Goal: Transaction & Acquisition: Purchase product/service

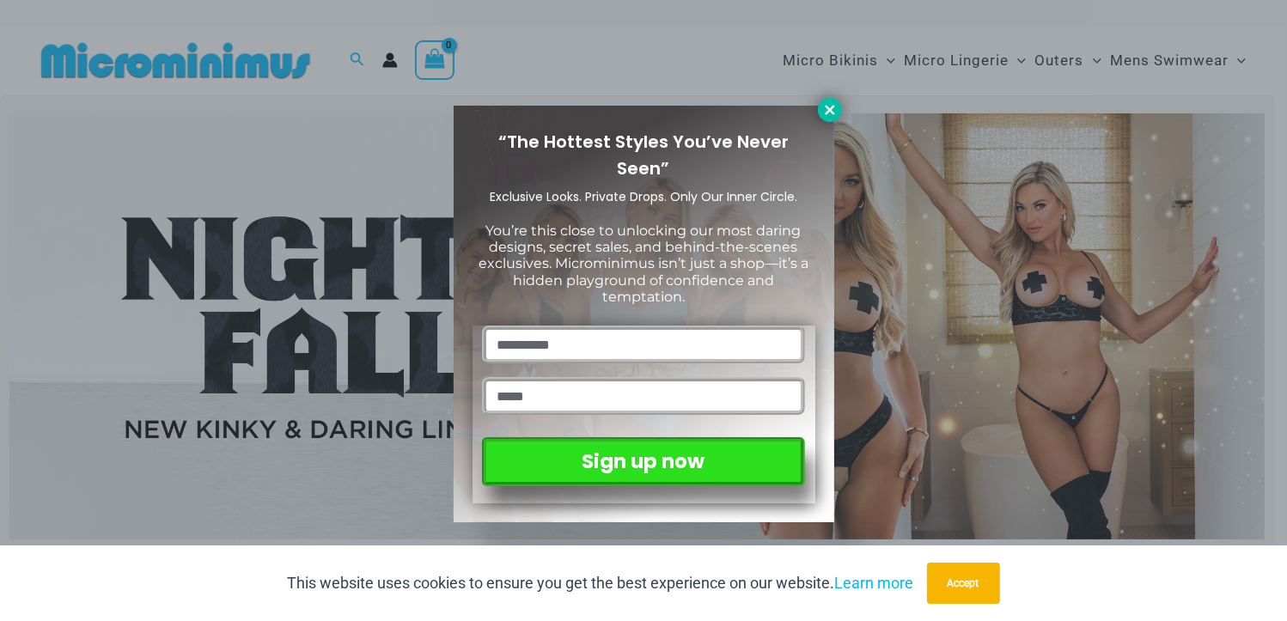
click at [825, 113] on icon at bounding box center [829, 109] width 15 height 15
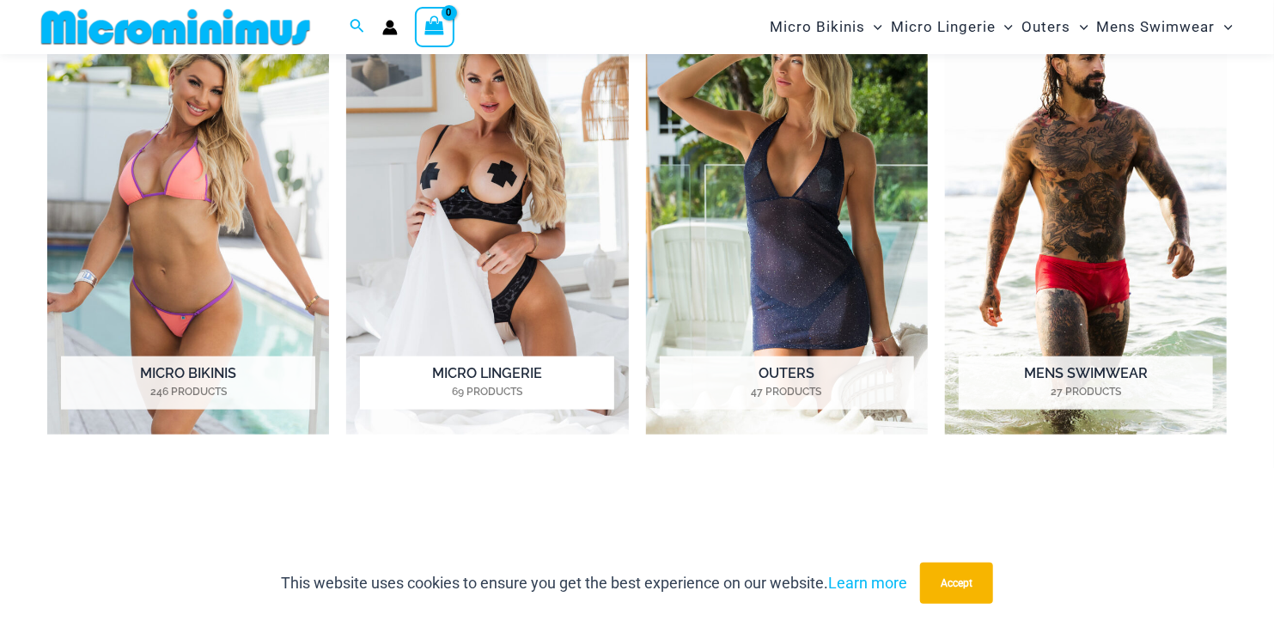
scroll to position [843, 0]
click at [510, 409] on h2 "Micro Lingerie 69 Products" at bounding box center [487, 382] width 254 height 53
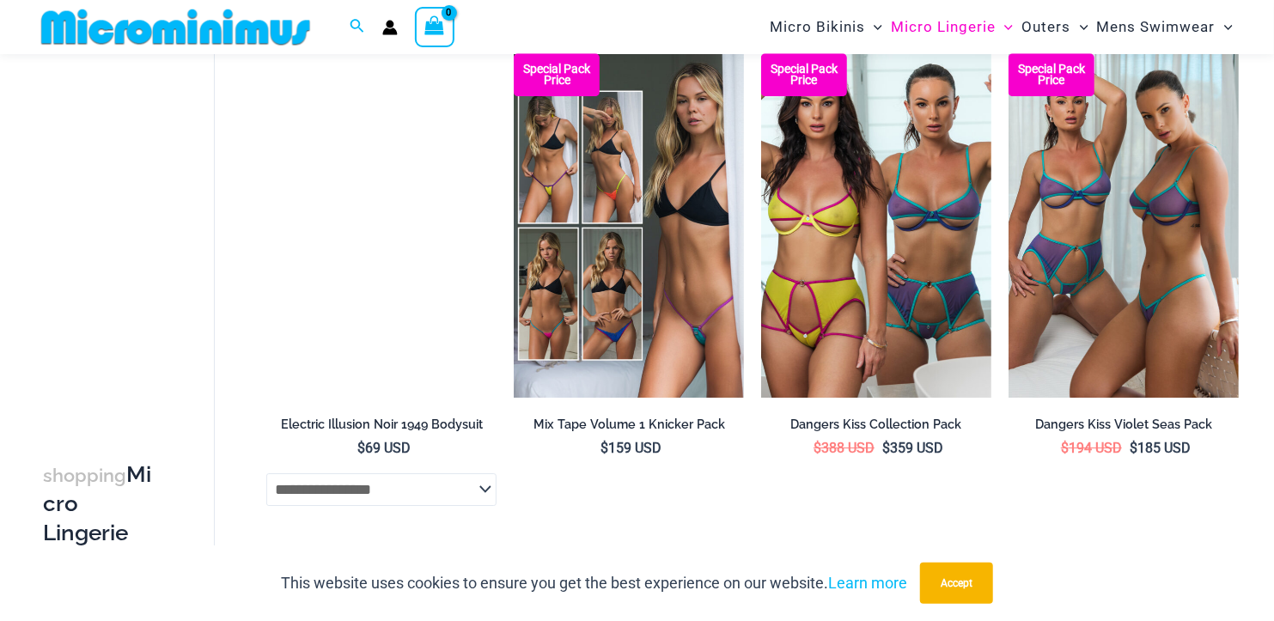
scroll to position [2734, 0]
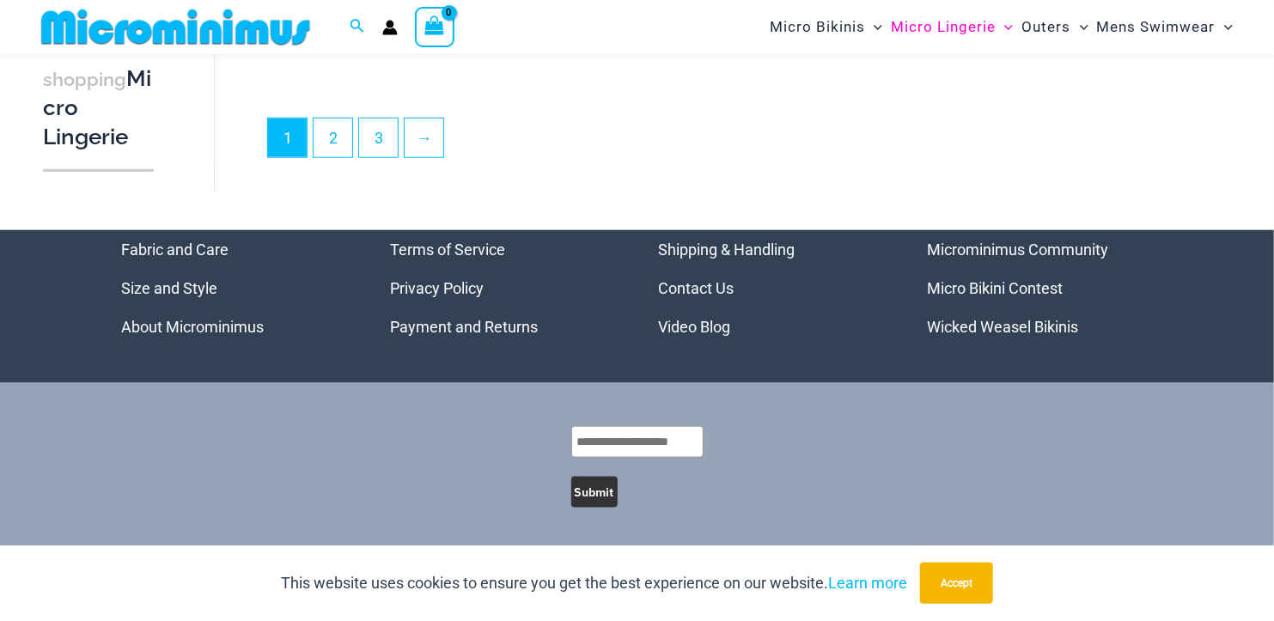
scroll to position [4796, 0]
click at [352, 156] on link "2" at bounding box center [333, 137] width 39 height 40
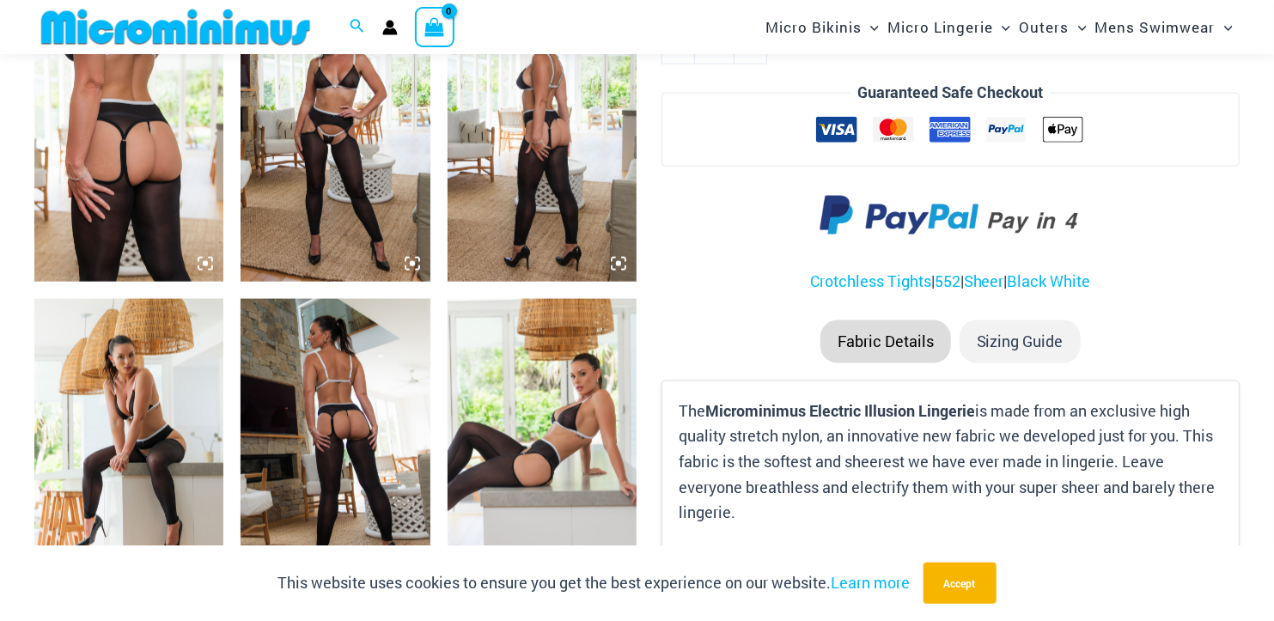
scroll to position [1103, 0]
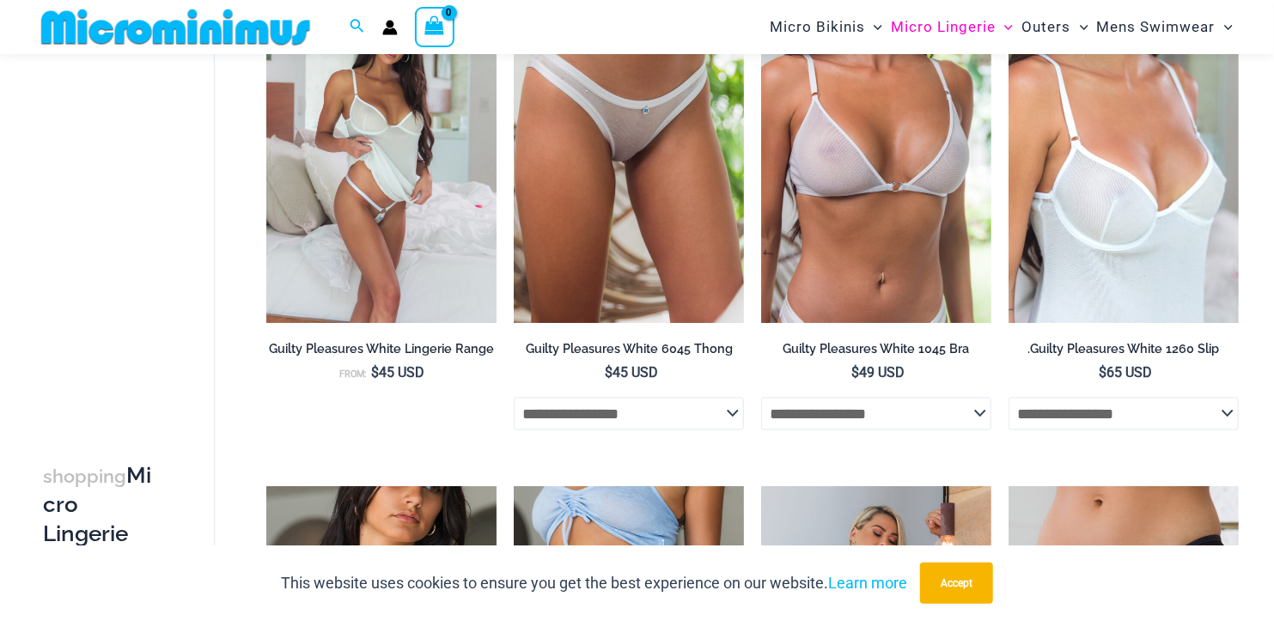
scroll to position [1273, 0]
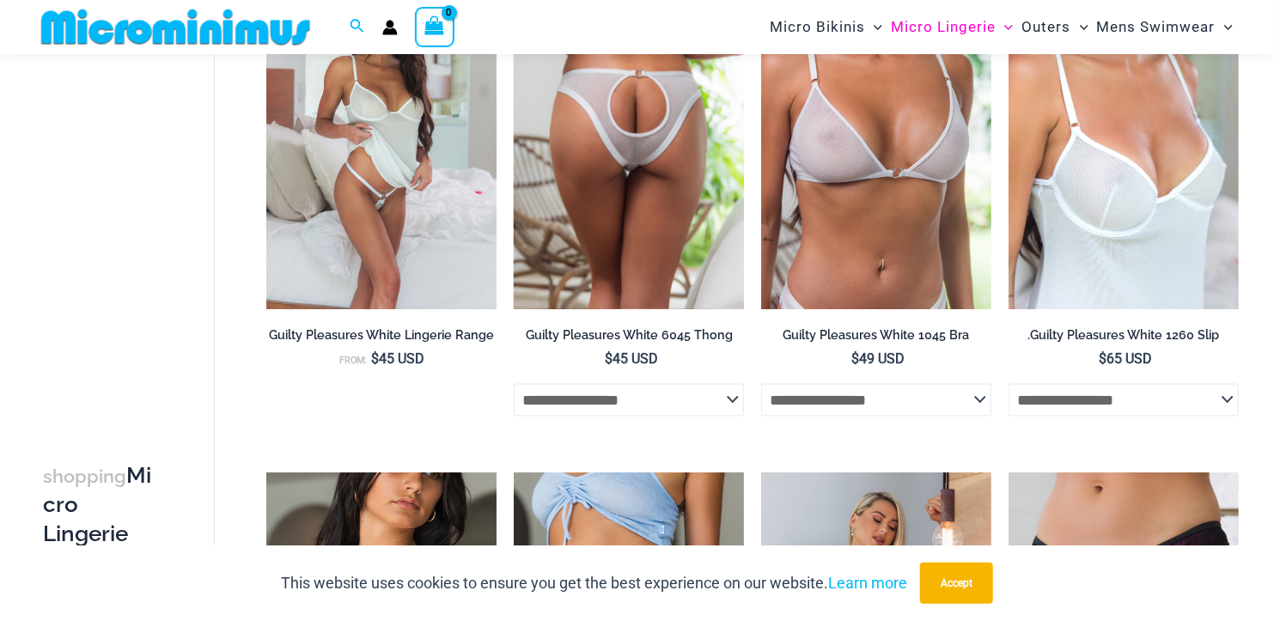
click at [619, 276] on img at bounding box center [629, 136] width 230 height 345
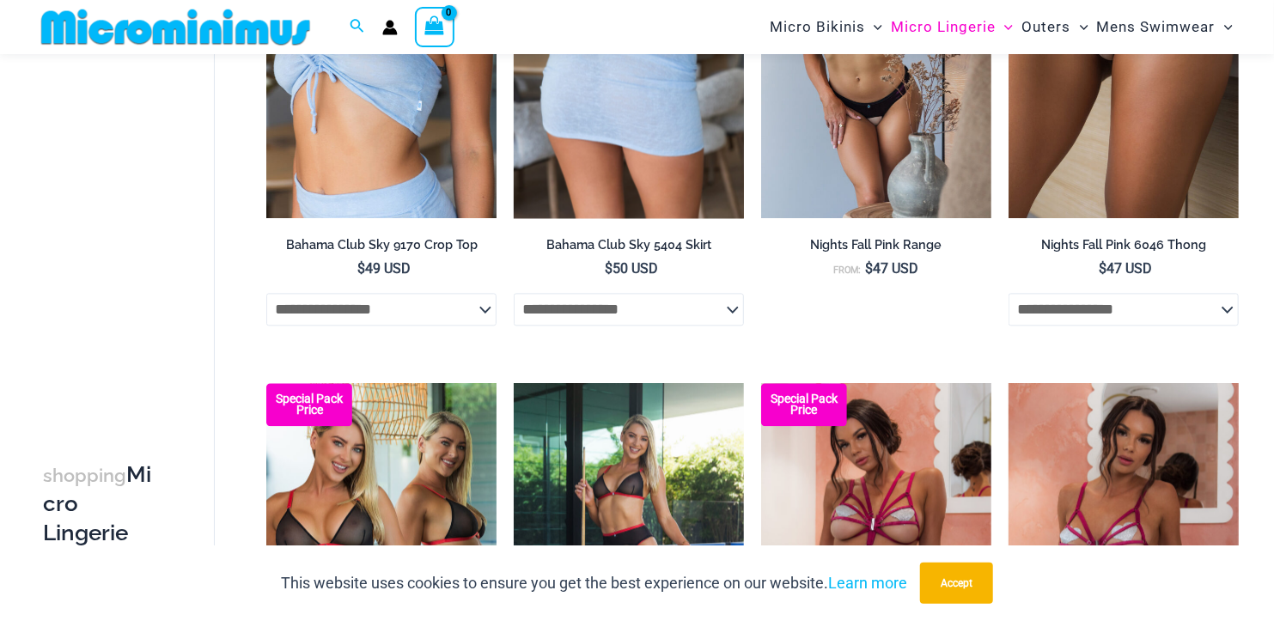
scroll to position [1874, 0]
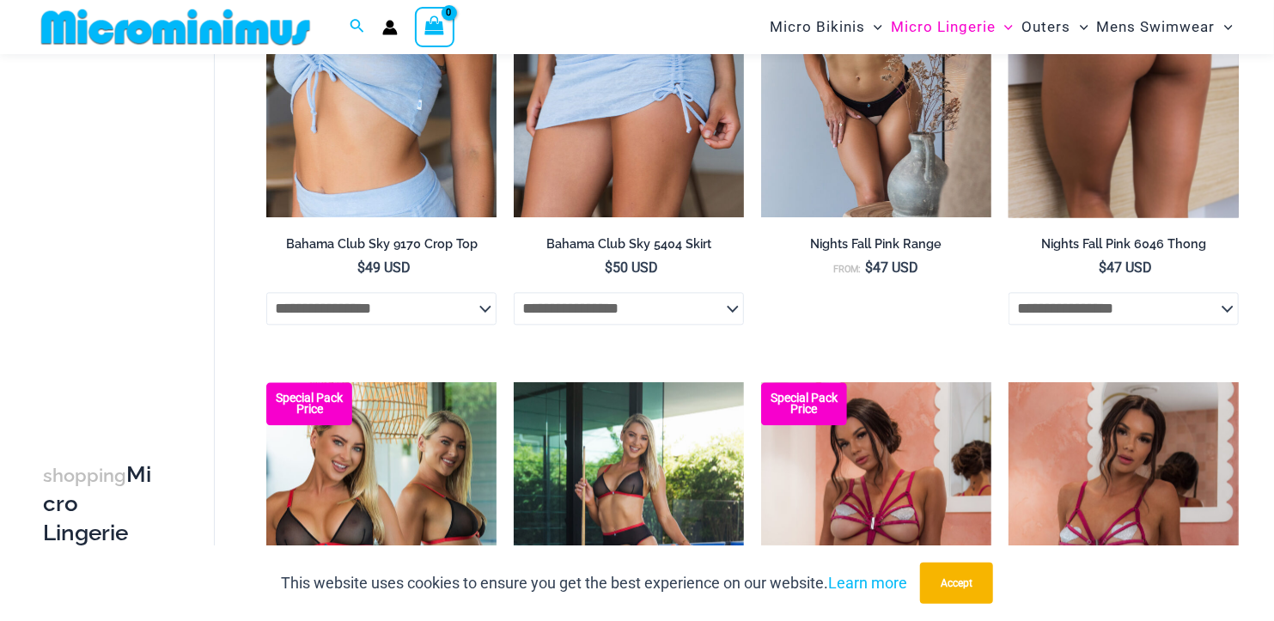
click at [1143, 217] on img at bounding box center [1124, 44] width 230 height 345
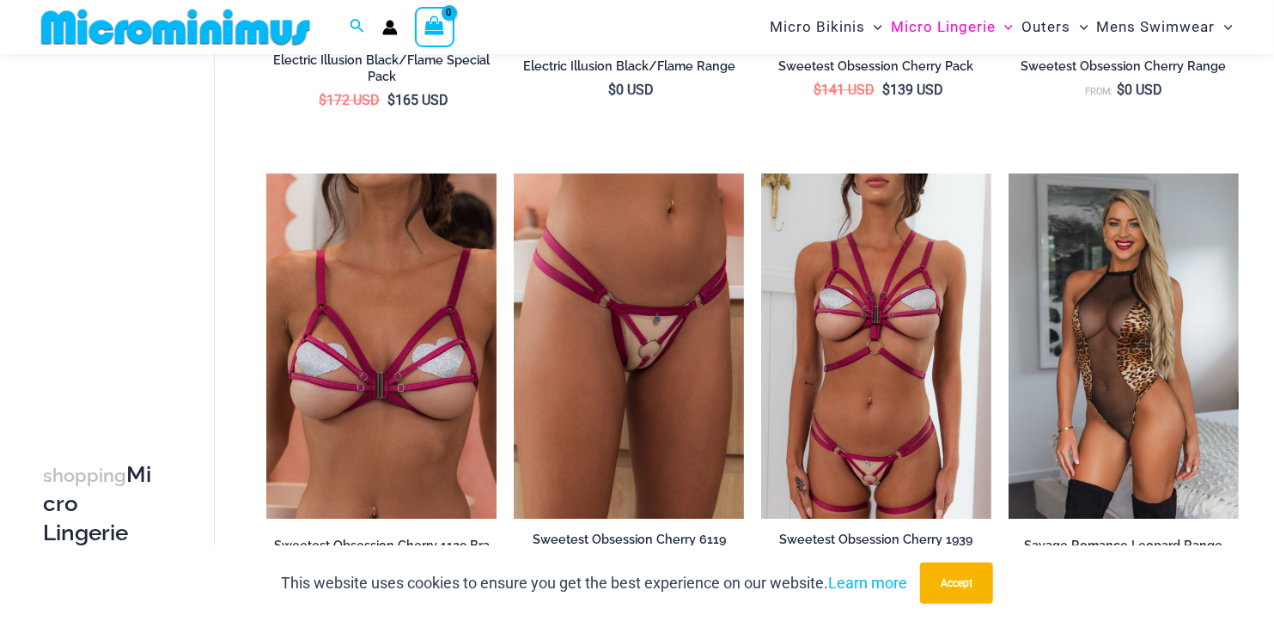
scroll to position [2476, 0]
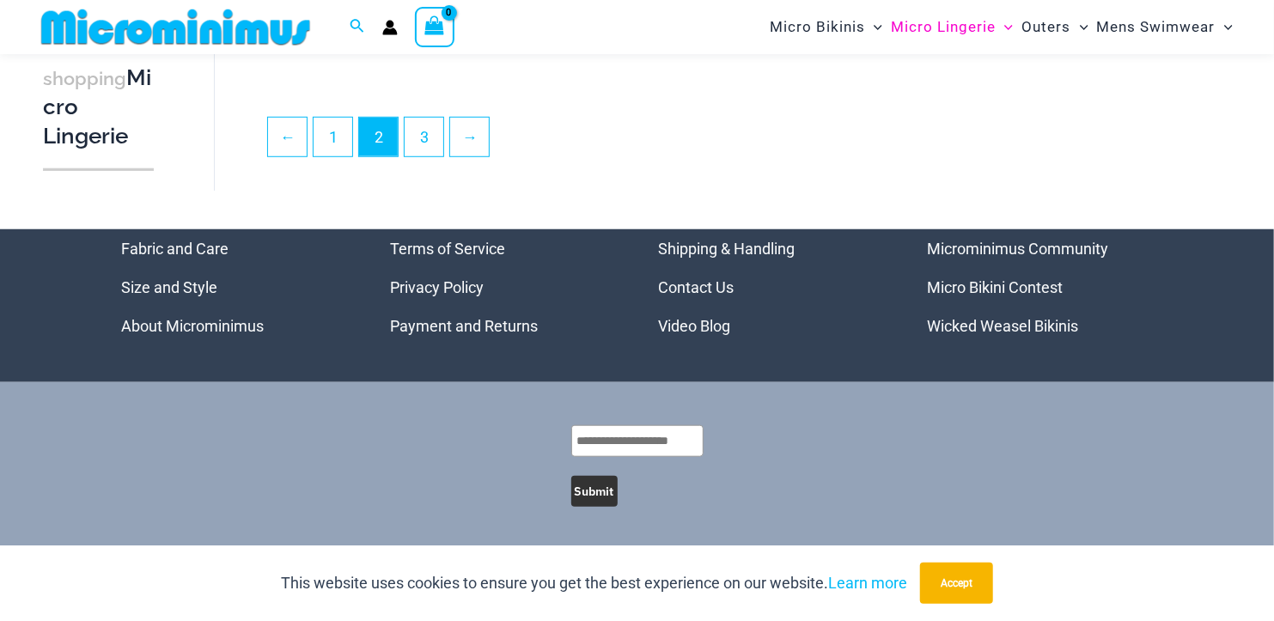
scroll to position [4194, 0]
click at [443, 156] on link "3" at bounding box center [424, 136] width 39 height 40
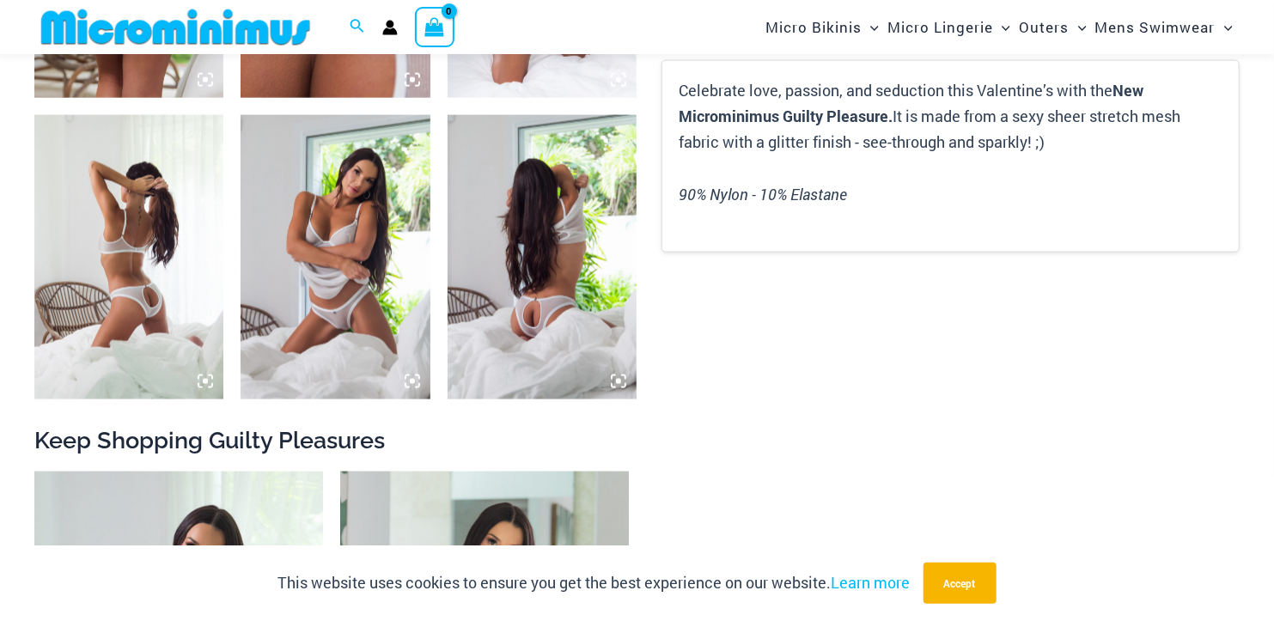
scroll to position [1271, 0]
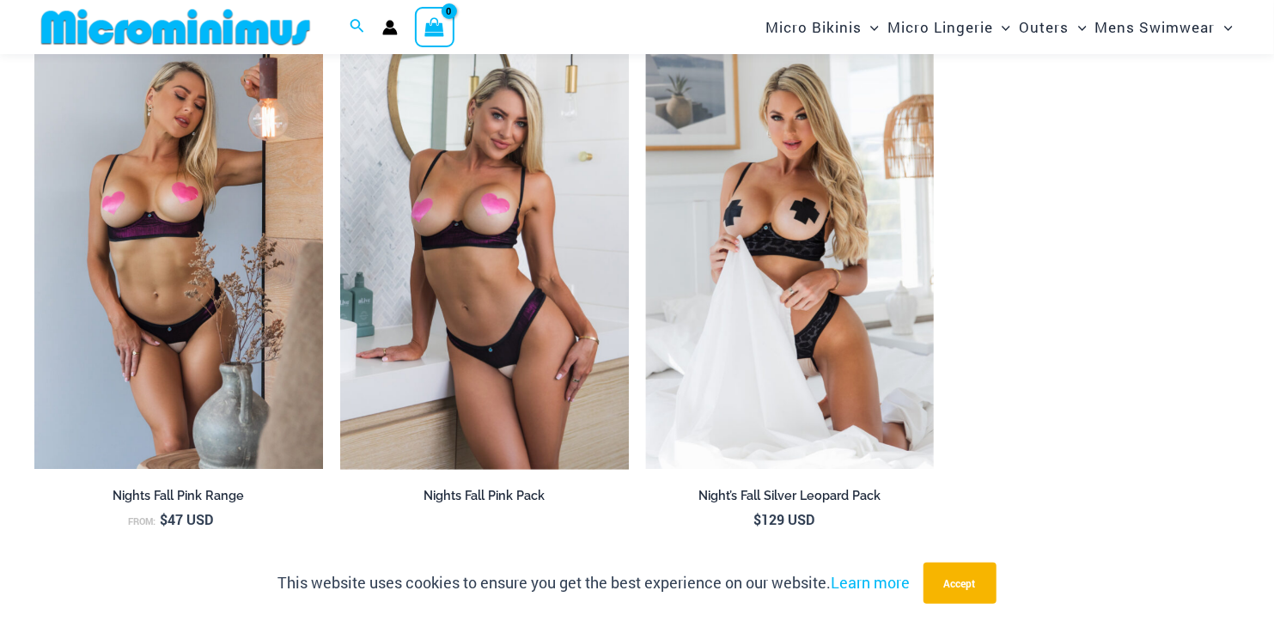
scroll to position [2048, 0]
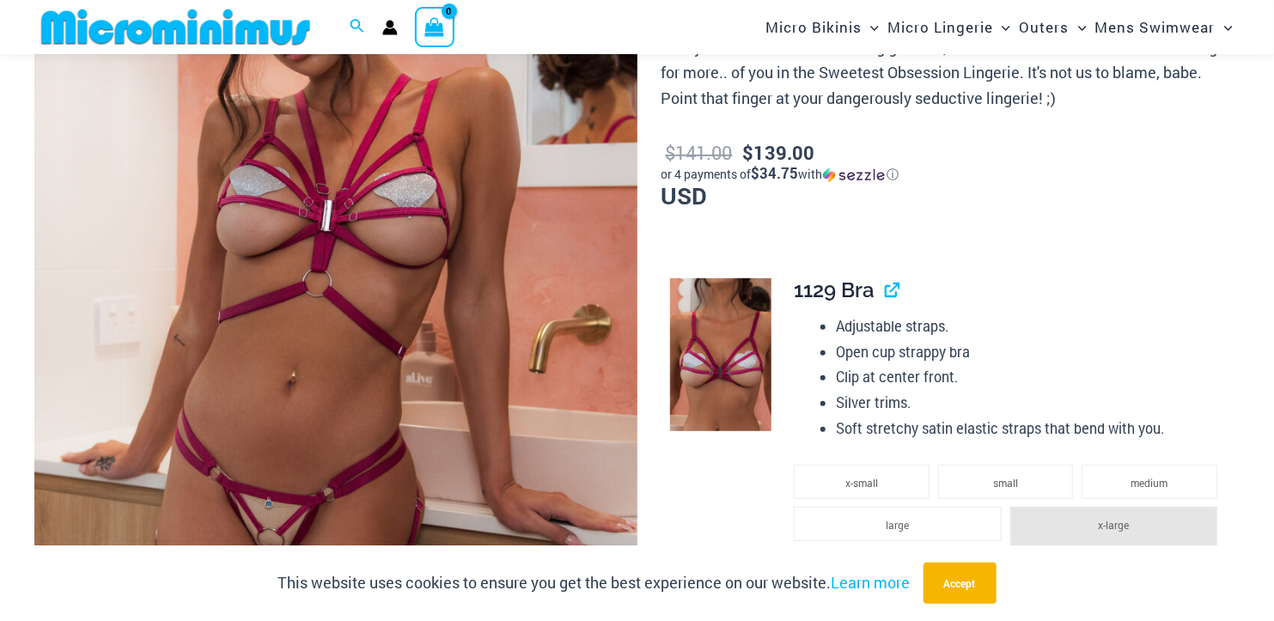
scroll to position [501, 0]
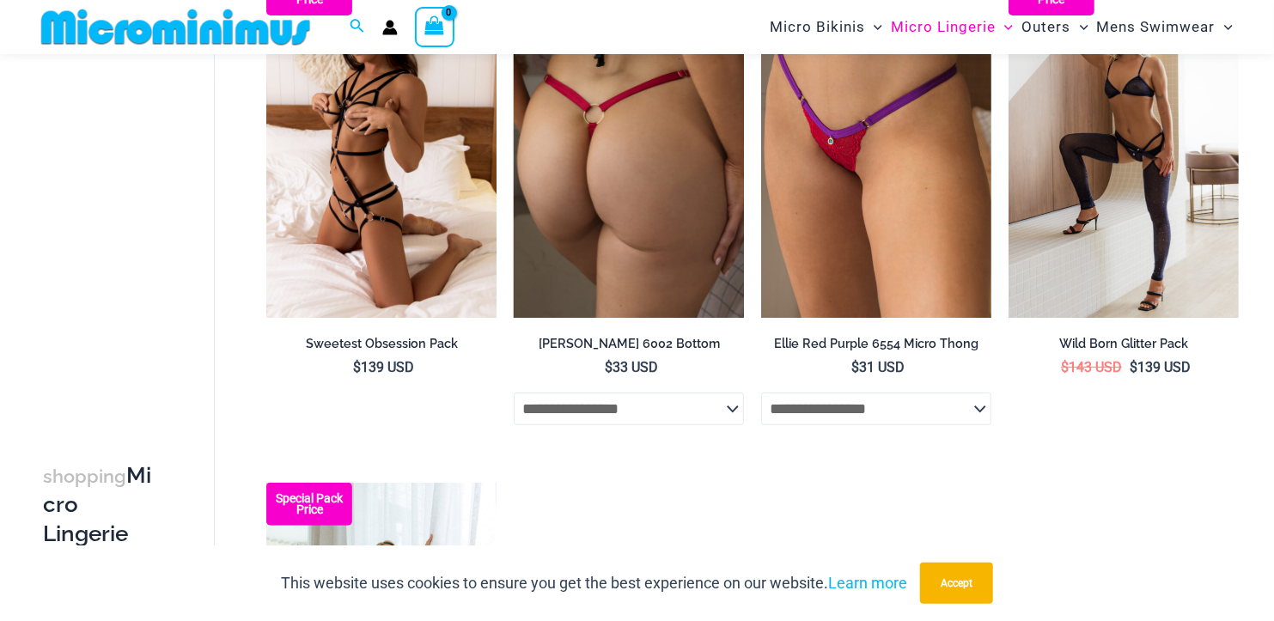
scroll to position [157, 0]
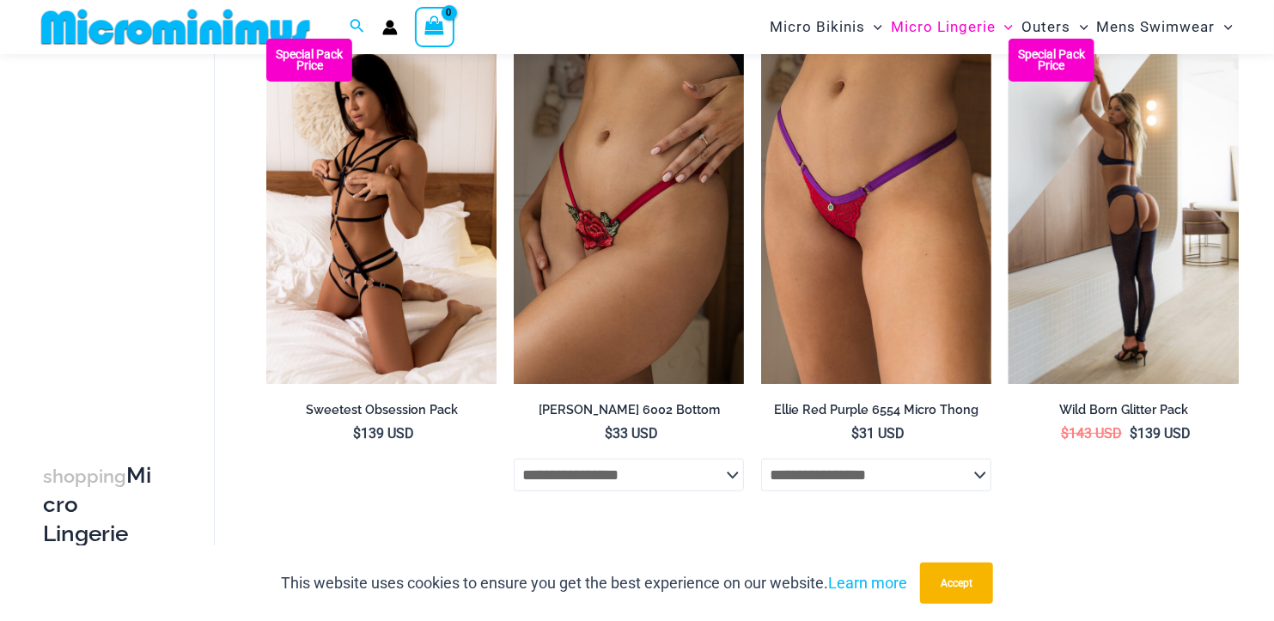
click at [1059, 354] on img at bounding box center [1124, 211] width 230 height 345
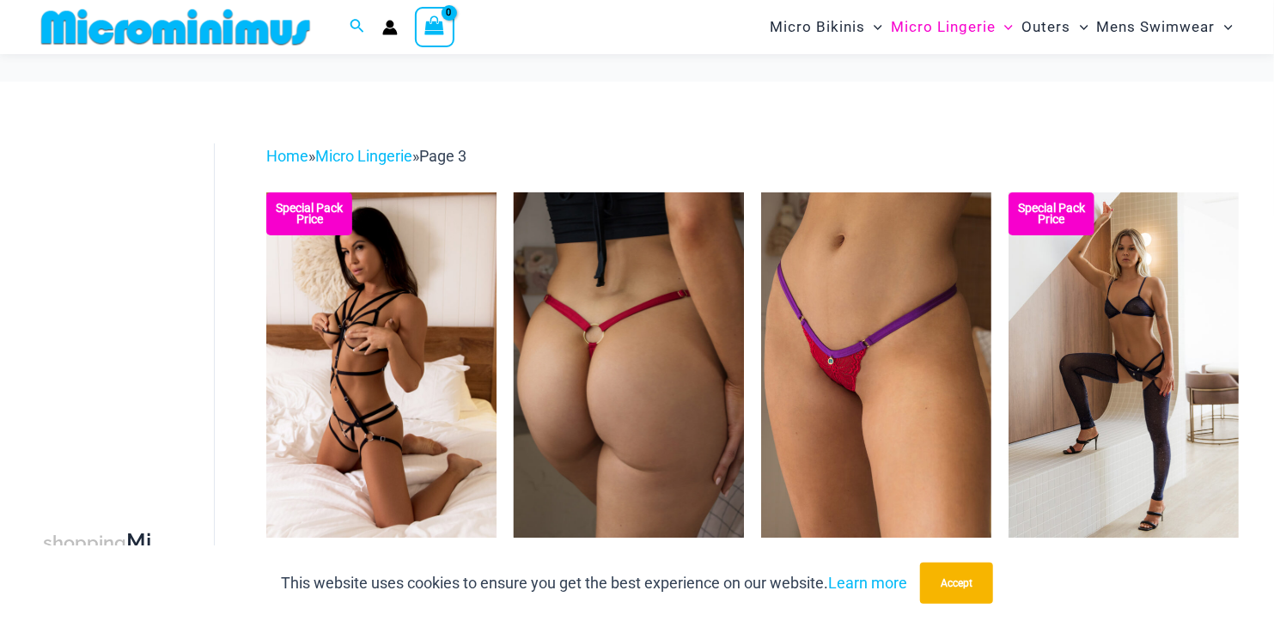
scroll to position [0, 0]
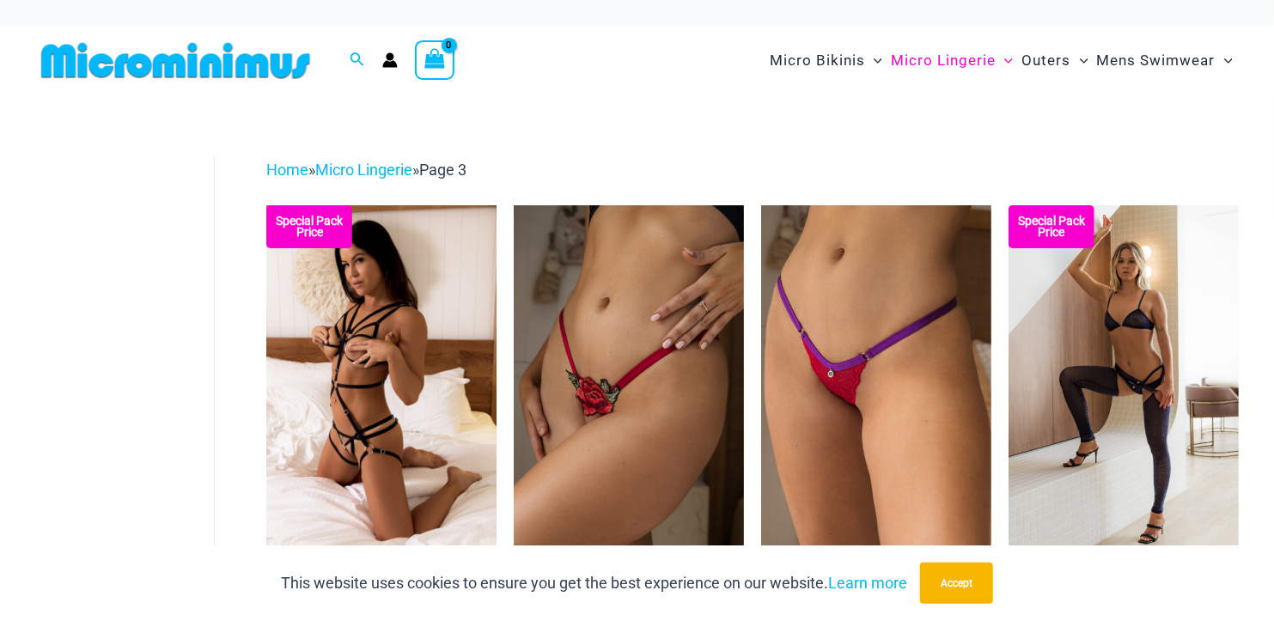
click at [229, 80] on img at bounding box center [175, 60] width 283 height 39
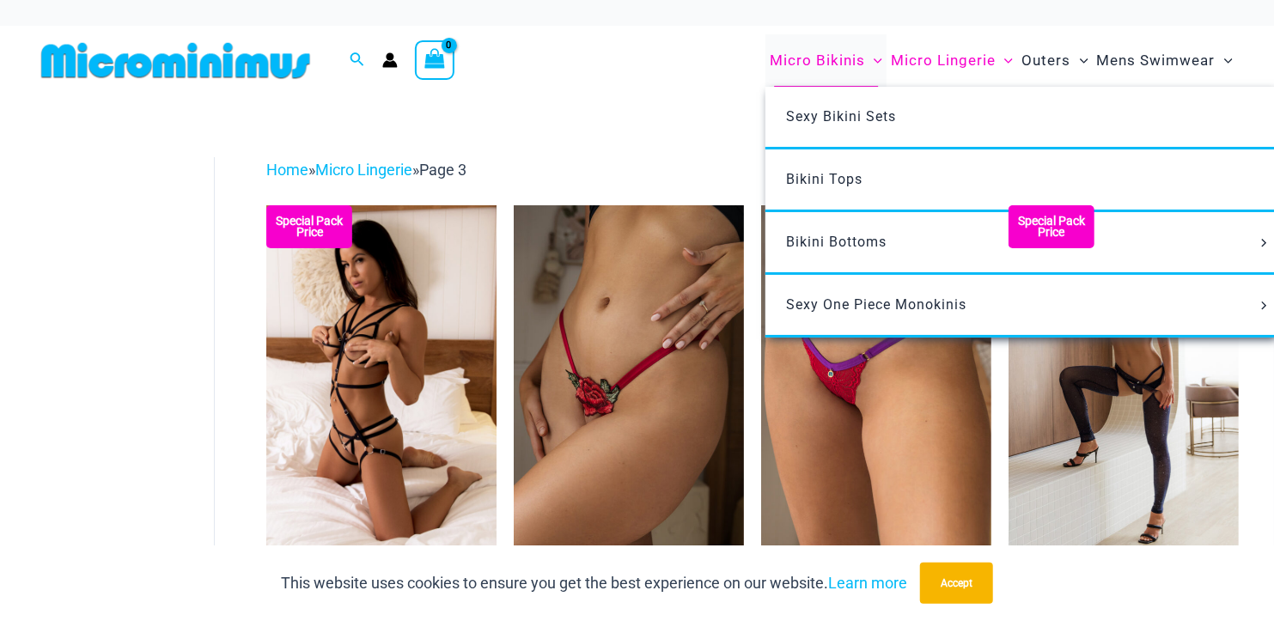
click at [770, 71] on span "Micro Bikinis" at bounding box center [817, 61] width 95 height 44
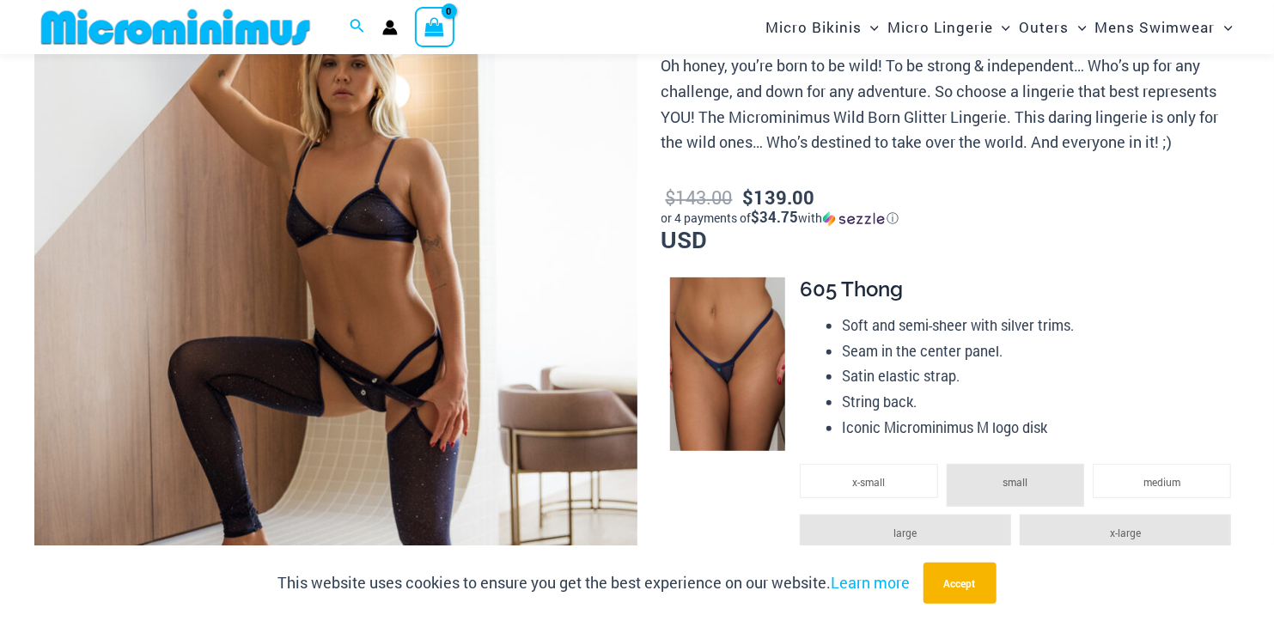
scroll to position [240, 0]
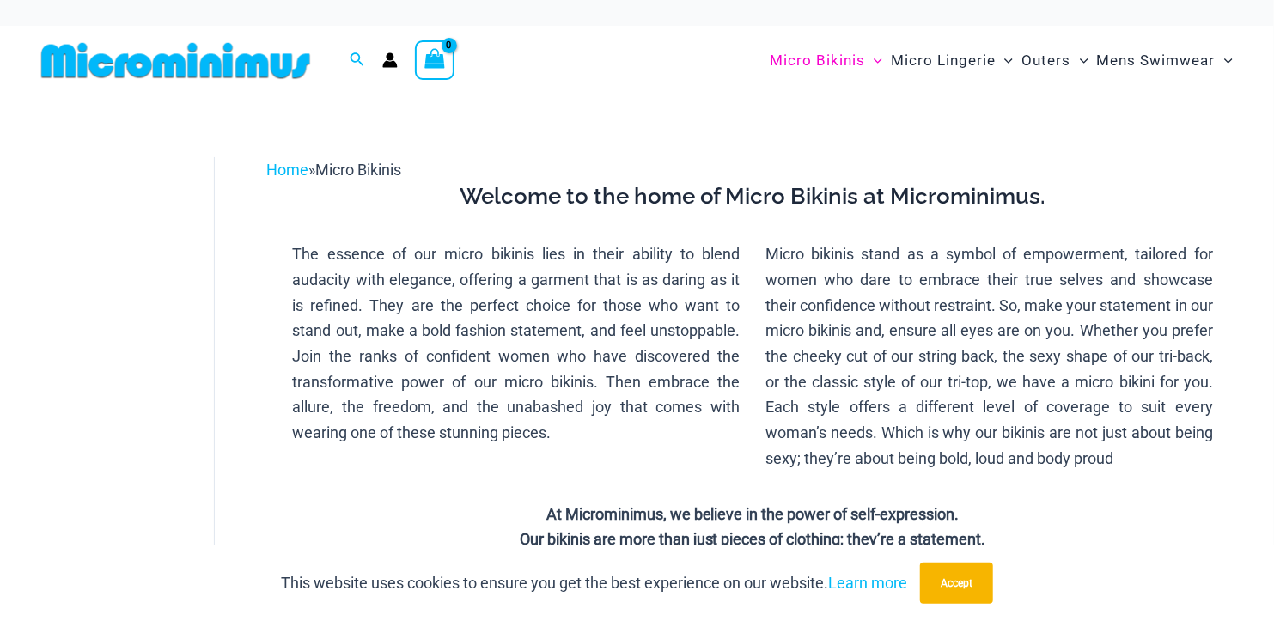
click at [308, 179] on link "Home" at bounding box center [287, 170] width 42 height 18
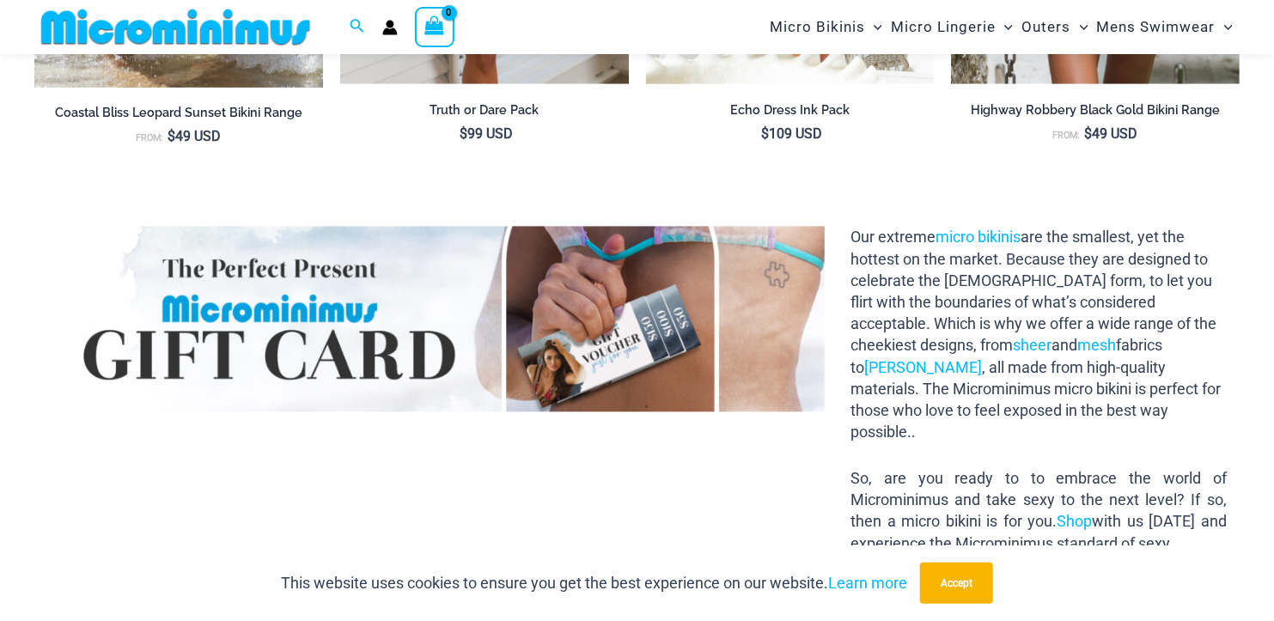
scroll to position [1616, 0]
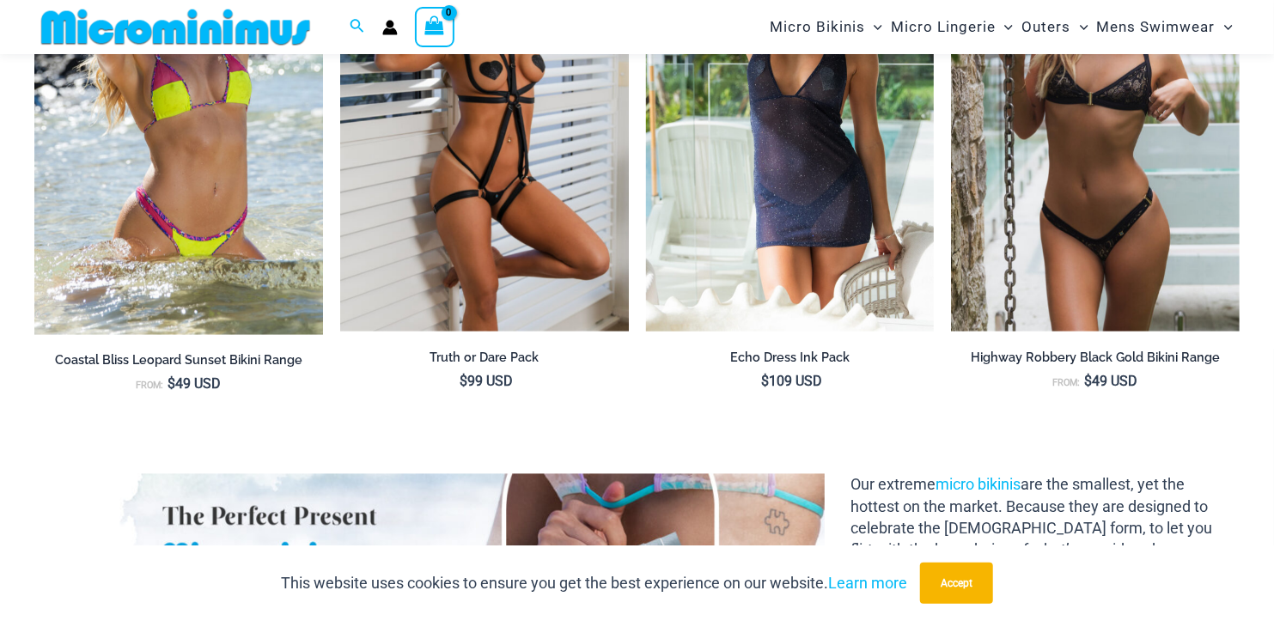
click at [140, 39] on img at bounding box center [175, 27] width 283 height 39
